Goal: Book appointment/travel/reservation

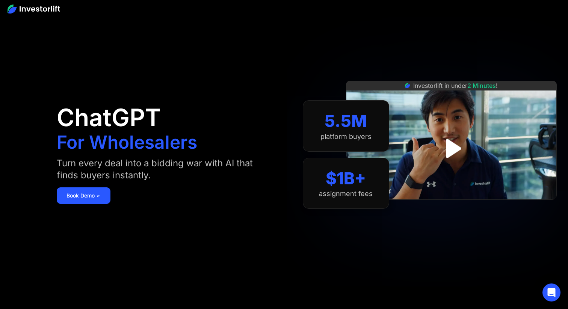
click at [389, 61] on div "Investorlift in under 2 Minutes !" at bounding box center [451, 154] width 211 height 309
click at [38, 12] on img at bounding box center [34, 9] width 53 height 9
click at [33, 9] on img at bounding box center [34, 9] width 53 height 9
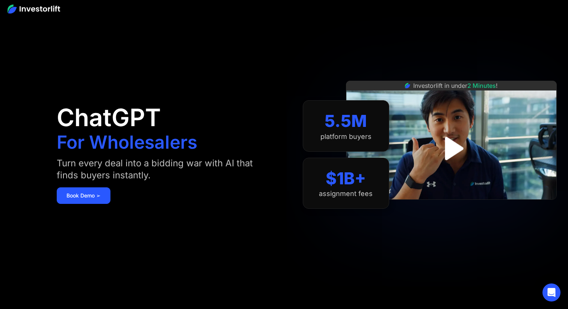
click at [419, 5] on div at bounding box center [284, 8] width 568 height 17
click at [66, 199] on link "Book Demo ➢" at bounding box center [84, 196] width 54 height 17
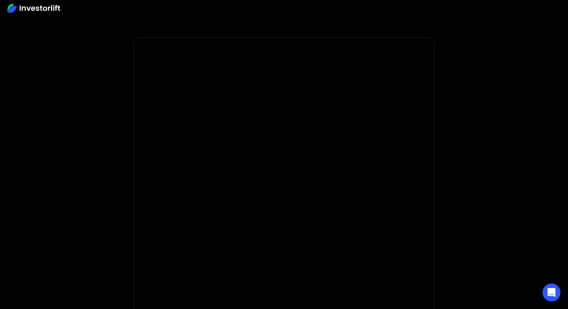
click at [41, 11] on img at bounding box center [34, 8] width 53 height 9
click at [10, 3] on div at bounding box center [284, 8] width 568 height 17
